Goal: Task Accomplishment & Management: Use online tool/utility

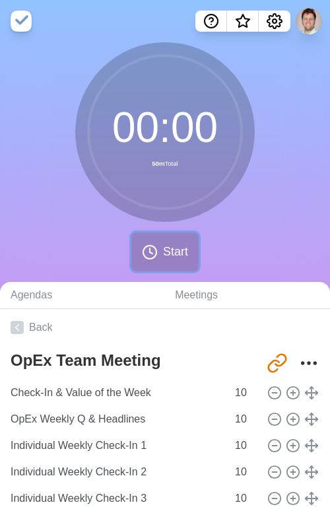
click at [174, 256] on span "Start" at bounding box center [175, 252] width 25 height 18
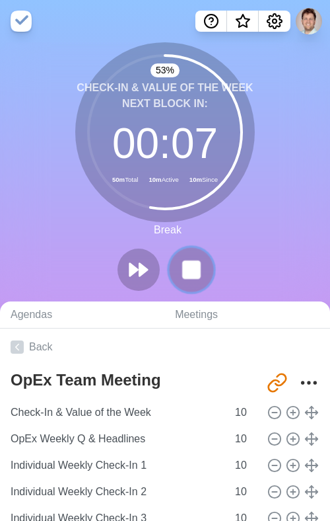
click at [194, 264] on rect at bounding box center [191, 269] width 17 height 17
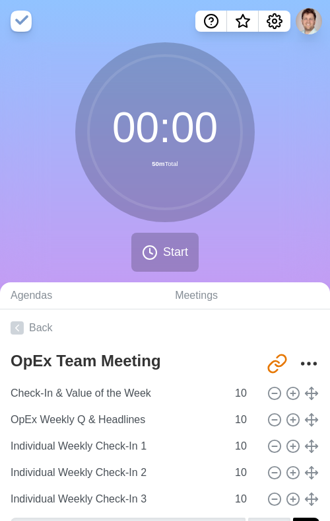
click at [245, 256] on div "00 : 00 50m Total Start" at bounding box center [165, 162] width 330 height 240
click at [189, 250] on button "Start" at bounding box center [164, 252] width 67 height 39
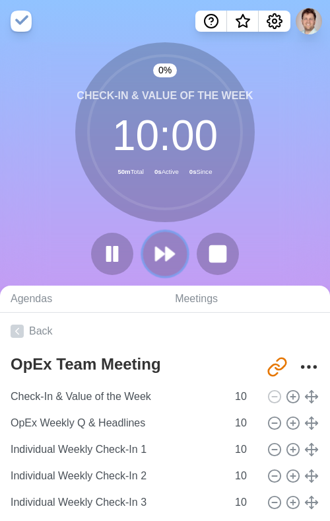
click at [166, 253] on polygon at bounding box center [170, 253] width 9 height 13
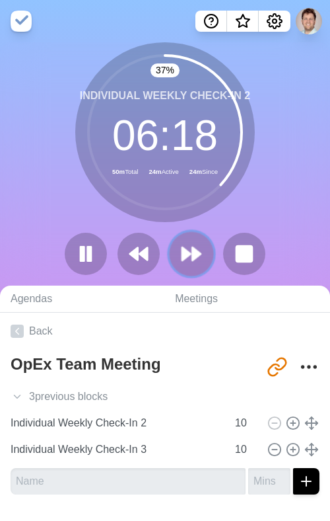
click at [194, 263] on icon at bounding box center [191, 253] width 22 height 22
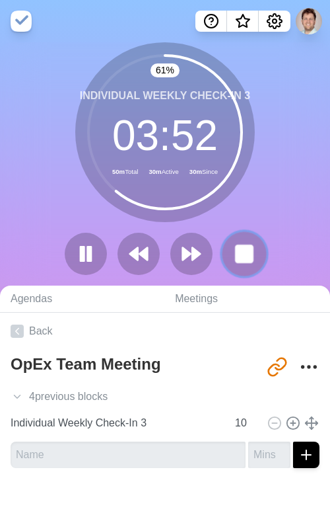
click at [247, 264] on icon at bounding box center [244, 253] width 22 height 22
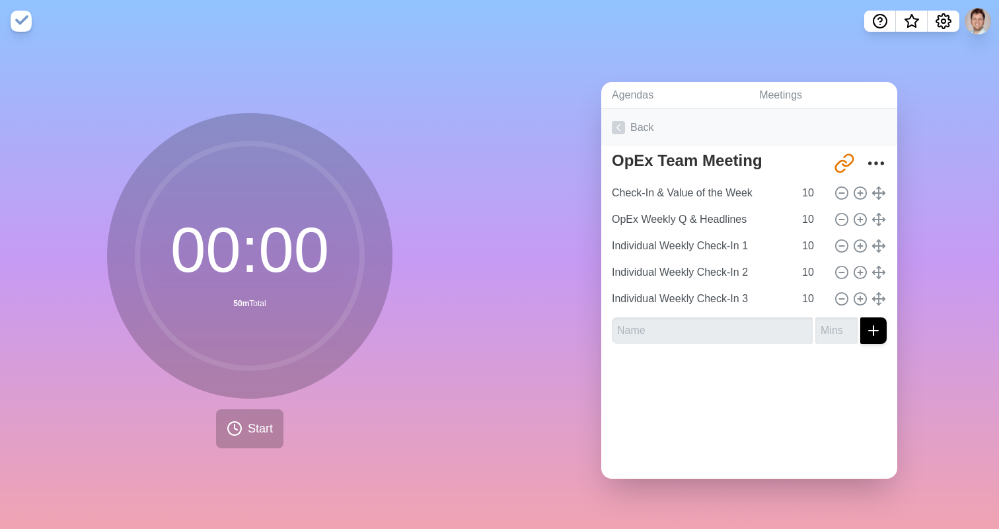
click at [622, 128] on icon at bounding box center [618, 127] width 13 height 13
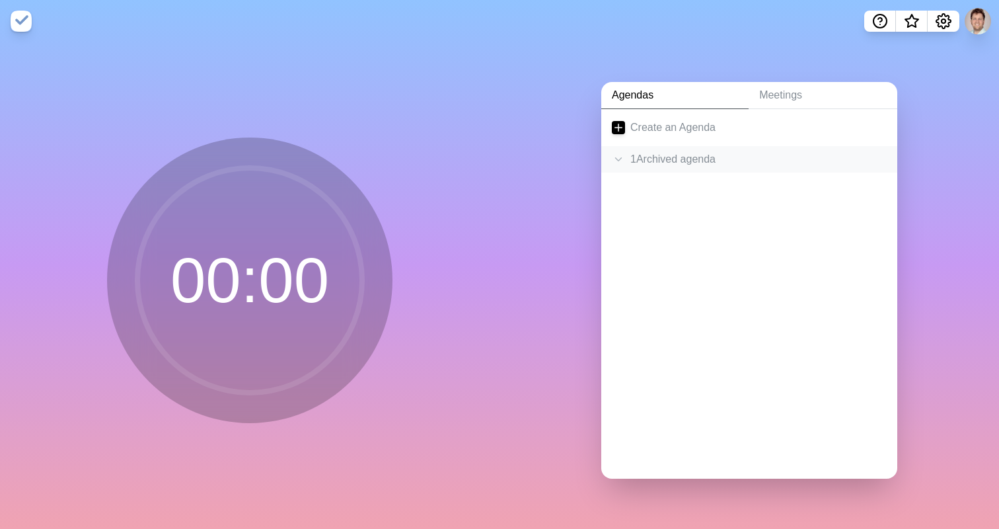
click at [630, 159] on div "1 Archived agenda" at bounding box center [749, 159] width 296 height 26
click at [635, 122] on link "Create an Agenda" at bounding box center [749, 127] width 296 height 37
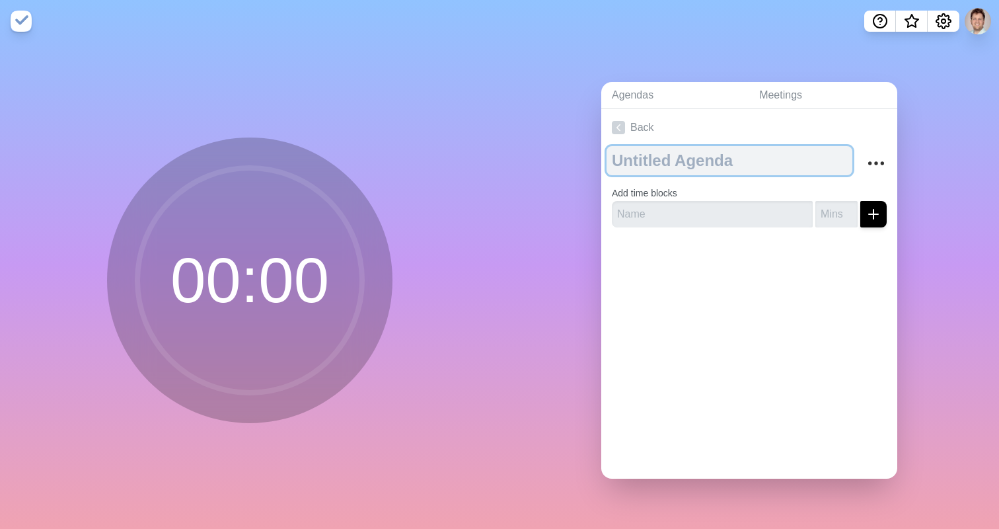
click at [649, 165] on textarea at bounding box center [729, 160] width 246 height 29
type textarea "Another Meeting"
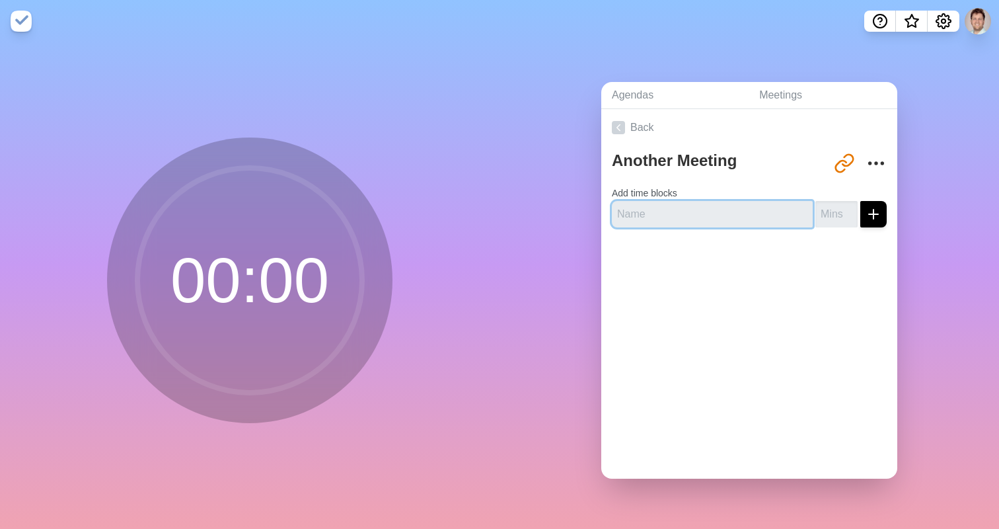
click at [750, 204] on body "00 : 00 Agendas Meetings Back Another Meeting [URL][DOMAIN_NAME] Add time blocks" at bounding box center [499, 264] width 999 height 529
type input "This is the first thing"
type input "10"
click at [860, 201] on button "submit" at bounding box center [873, 214] width 26 height 26
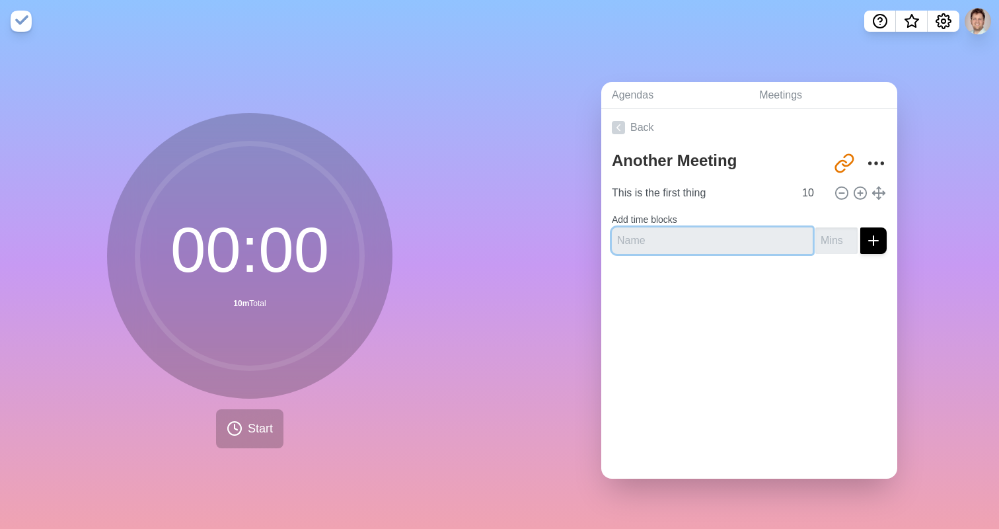
click at [690, 238] on input "text" at bounding box center [712, 240] width 201 height 26
type input "Second thing"
type input "1"
type input "20"
click at [860, 227] on button "submit" at bounding box center [873, 240] width 26 height 26
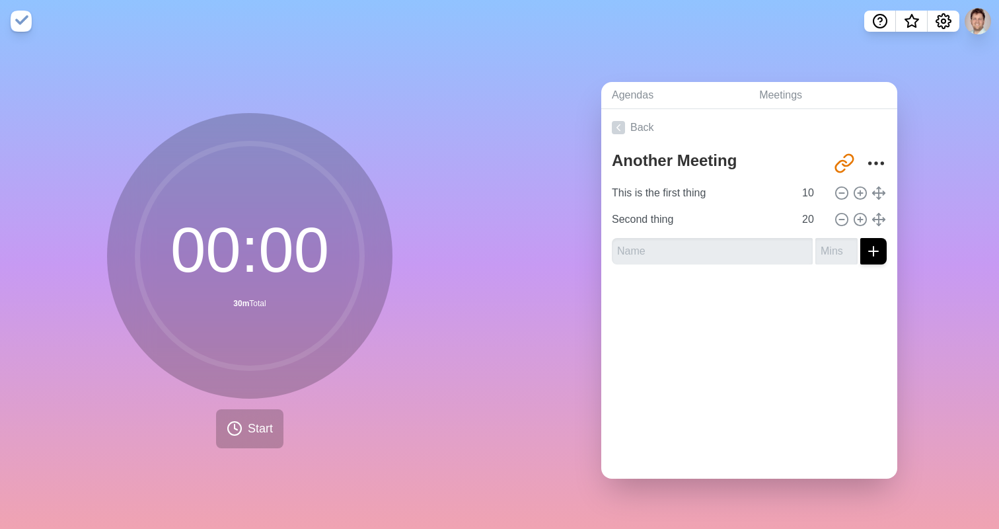
click at [932, 217] on div "Agendas Meetings Back Another Meeting [URL][DOMAIN_NAME] This is the first thin…" at bounding box center [748, 285] width 499 height 486
click at [266, 434] on span "Start" at bounding box center [260, 429] width 25 height 18
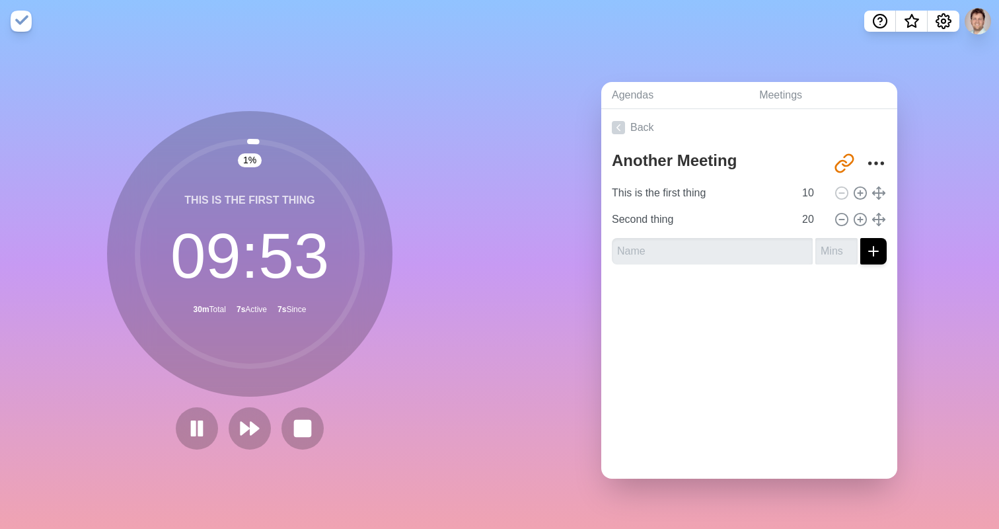
click at [400, 205] on div "1 % This is the first thing 09 : 53 30m Total 7s Active 7s Since" at bounding box center [249, 285] width 499 height 486
drag, startPoint x: 192, startPoint y: 350, endPoint x: 198, endPoint y: 241, distance: 109.1
click at [192, 246] on circle at bounding box center [249, 253] width 225 height 225
